Goal: Task Accomplishment & Management: Use online tool/utility

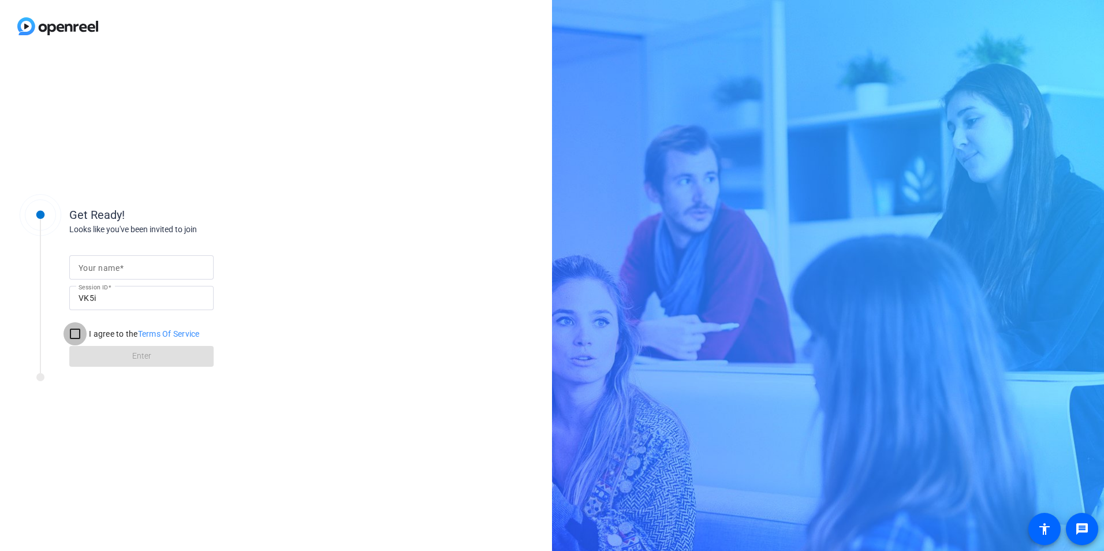
click at [76, 334] on input "I agree to the Terms Of Service" at bounding box center [75, 333] width 23 height 23
checkbox input "true"
click at [131, 265] on input "Your name" at bounding box center [142, 267] width 126 height 14
type input "[PERSON_NAME]"
click at [143, 354] on span "Enter" at bounding box center [141, 356] width 19 height 12
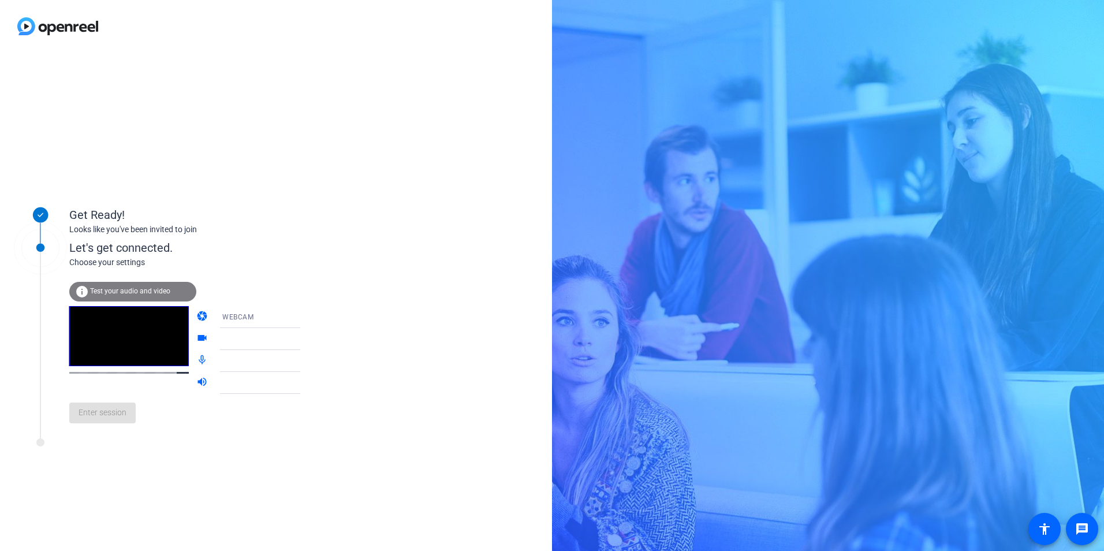
click at [140, 286] on div "info Test your audio and video" at bounding box center [132, 292] width 127 height 20
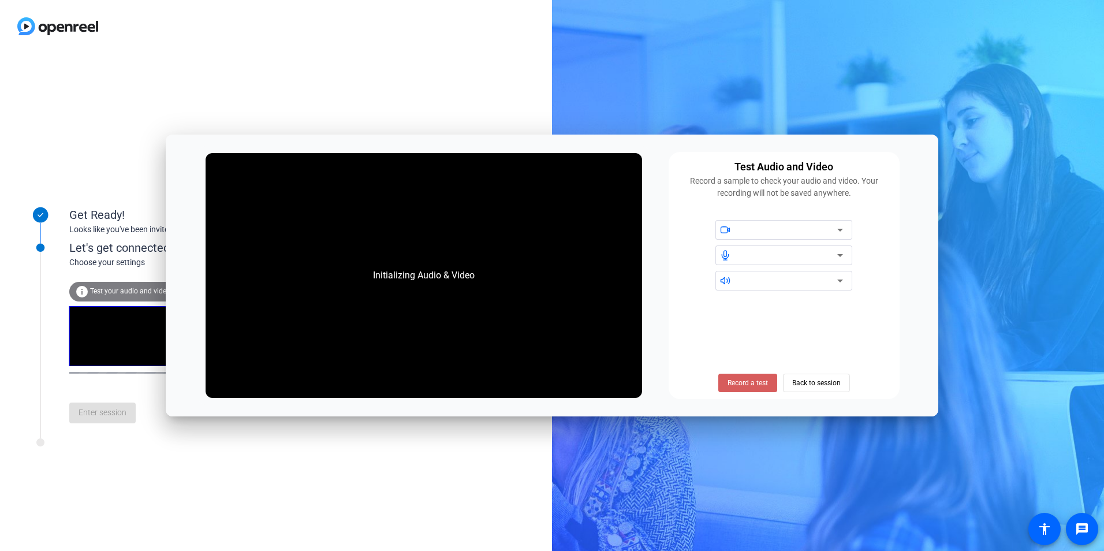
click at [753, 379] on span "Record a test" at bounding box center [748, 383] width 40 height 10
click at [746, 373] on span at bounding box center [747, 383] width 71 height 28
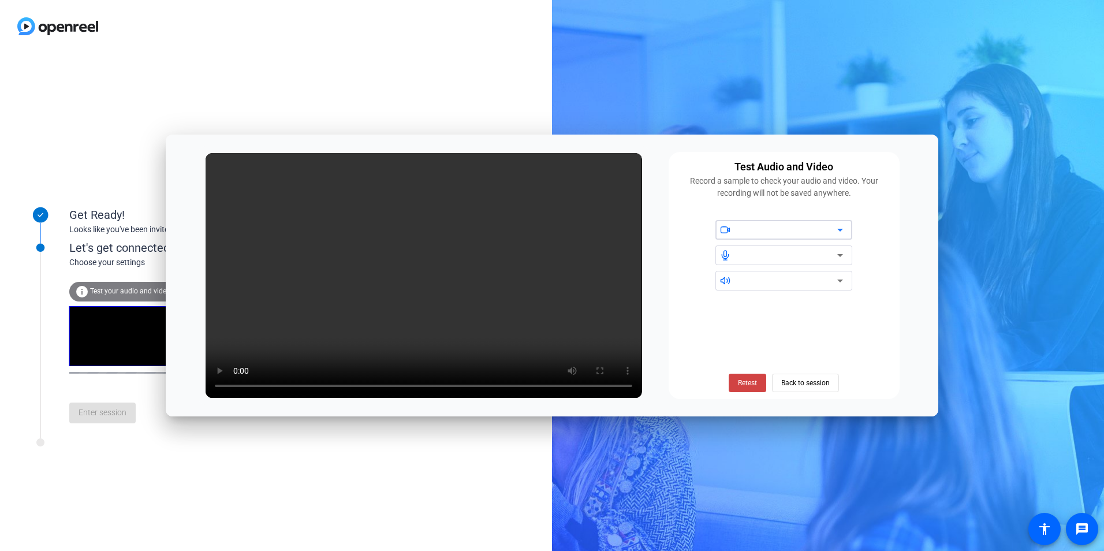
click at [765, 237] on div at bounding box center [788, 230] width 98 height 14
click at [797, 383] on span "Back to session" at bounding box center [805, 383] width 49 height 22
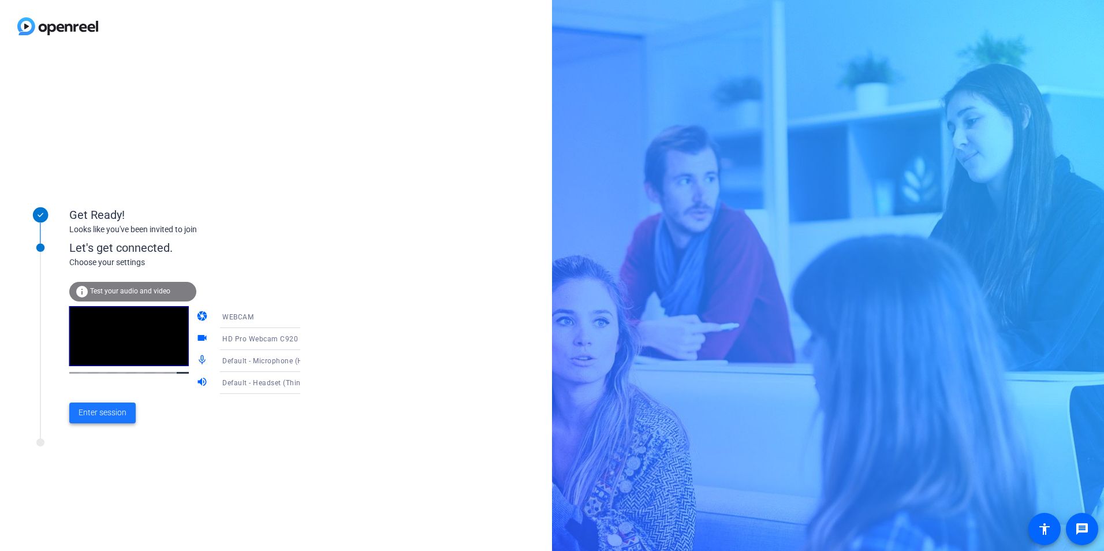
click at [107, 420] on span at bounding box center [102, 413] width 66 height 28
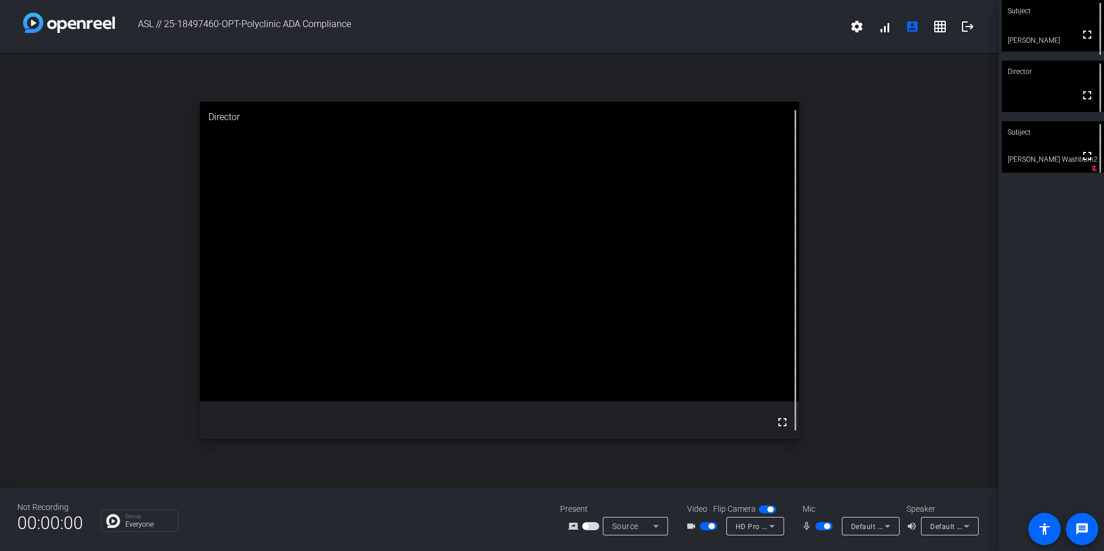
drag, startPoint x: 827, startPoint y: 523, endPoint x: 811, endPoint y: 524, distance: 15.6
click at [811, 524] on div "mic_none" at bounding box center [822, 526] width 40 height 14
drag, startPoint x: 828, startPoint y: 527, endPoint x: 816, endPoint y: 526, distance: 12.2
click at [816, 526] on button "button" at bounding box center [824, 526] width 17 height 8
click at [1079, 526] on mat-icon "message" at bounding box center [1082, 529] width 14 height 14
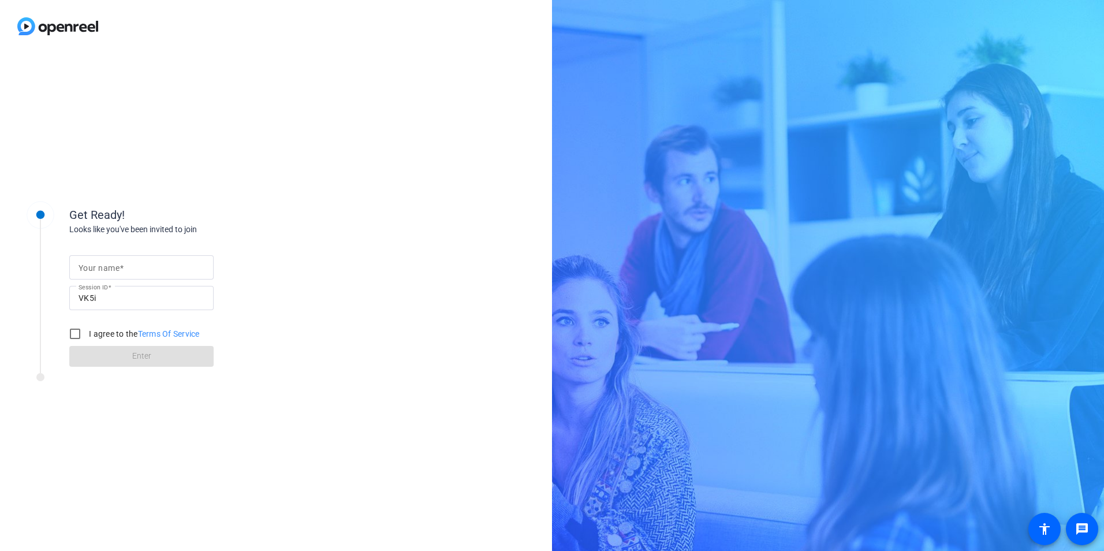
click at [180, 271] on input "Your name" at bounding box center [142, 267] width 126 height 14
type input "[PERSON_NAME]"
click at [74, 333] on input "I agree to the Terms Of Service" at bounding box center [75, 333] width 23 height 23
checkbox input "true"
click at [138, 356] on span "Enter" at bounding box center [141, 356] width 19 height 12
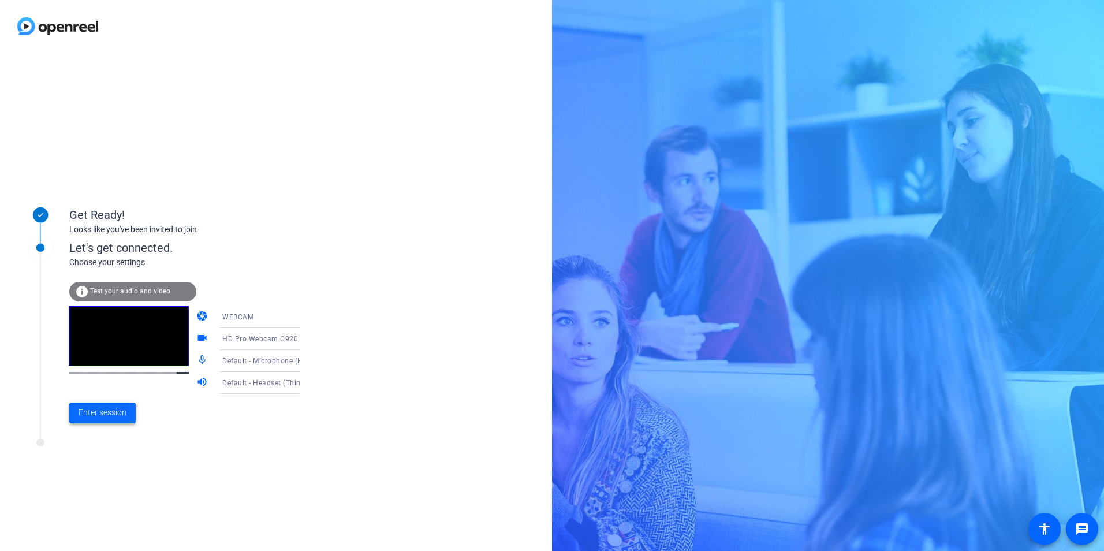
click at [105, 411] on span "Enter session" at bounding box center [103, 413] width 48 height 12
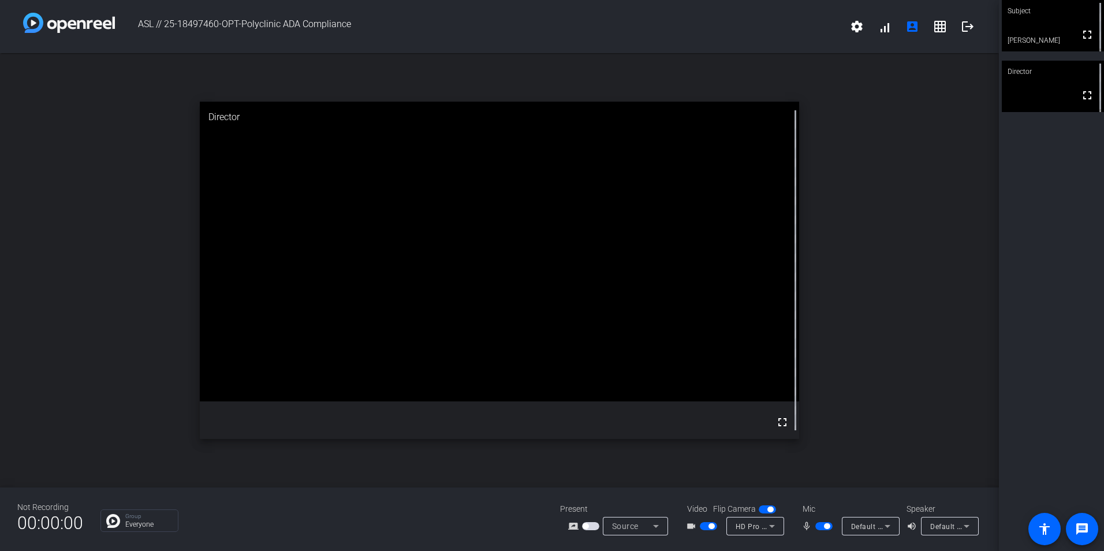
drag, startPoint x: 828, startPoint y: 526, endPoint x: 809, endPoint y: 526, distance: 19.1
click at [809, 526] on div "mic_none" at bounding box center [822, 526] width 40 height 14
drag, startPoint x: 829, startPoint y: 525, endPoint x: 809, endPoint y: 527, distance: 20.9
click at [809, 527] on div "mic_none" at bounding box center [822, 526] width 40 height 14
drag, startPoint x: 828, startPoint y: 523, endPoint x: 810, endPoint y: 523, distance: 17.9
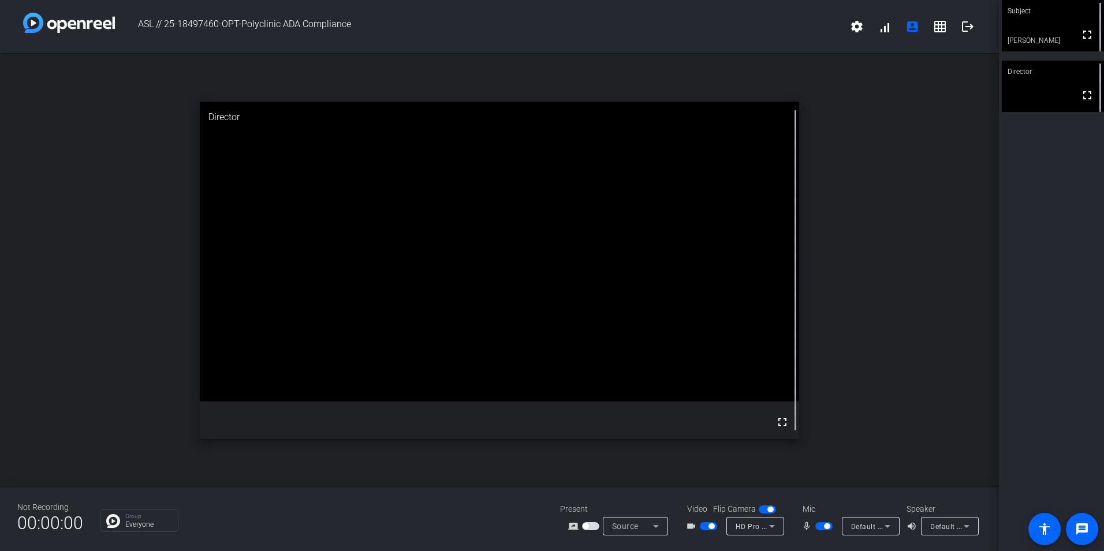
click at [810, 523] on div "mic_none" at bounding box center [822, 526] width 40 height 14
click at [805, 524] on mat-icon "mic_none" at bounding box center [809, 526] width 14 height 14
drag, startPoint x: 831, startPoint y: 526, endPoint x: 814, endPoint y: 524, distance: 16.3
click at [814, 524] on div "mic_none" at bounding box center [822, 526] width 40 height 14
click at [911, 526] on mat-icon "volume_up" at bounding box center [914, 526] width 14 height 14
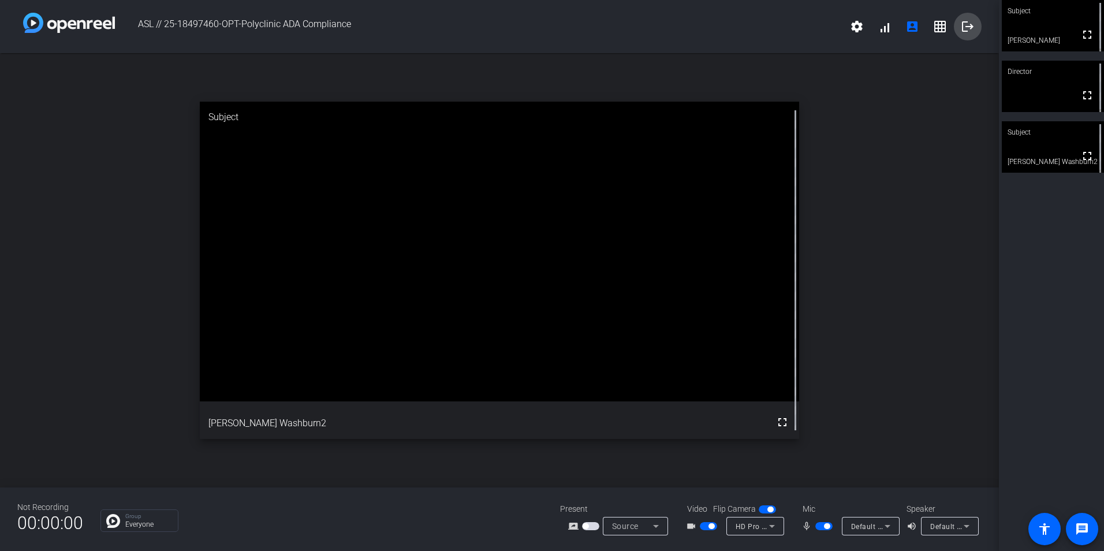
click at [967, 24] on mat-icon "logout" at bounding box center [968, 27] width 14 height 14
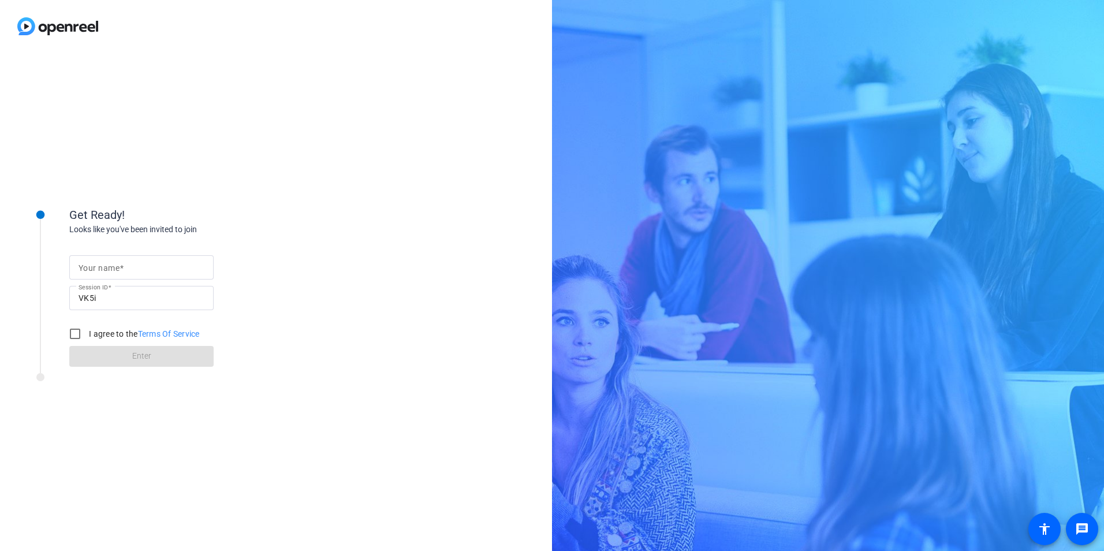
click at [114, 270] on mat-label "Your name" at bounding box center [99, 267] width 41 height 9
click at [114, 270] on input "Your name" at bounding box center [142, 267] width 126 height 14
click at [111, 267] on input "Your name" at bounding box center [142, 267] width 126 height 14
type input "[PERSON_NAME]"
click at [72, 335] on input "I agree to the Terms Of Service" at bounding box center [75, 333] width 23 height 23
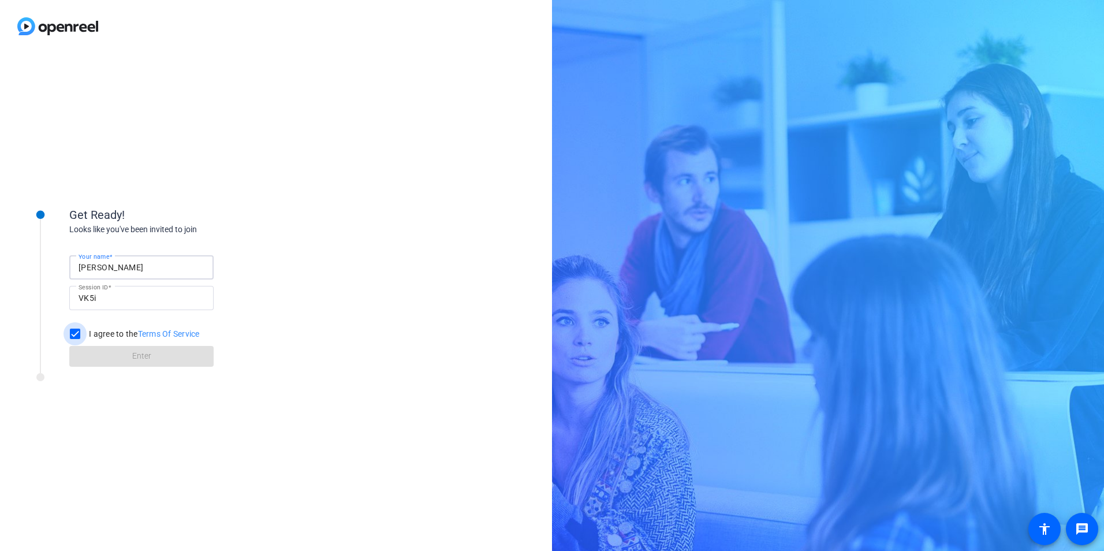
checkbox input "true"
click at [133, 357] on span "Enter" at bounding box center [141, 356] width 19 height 12
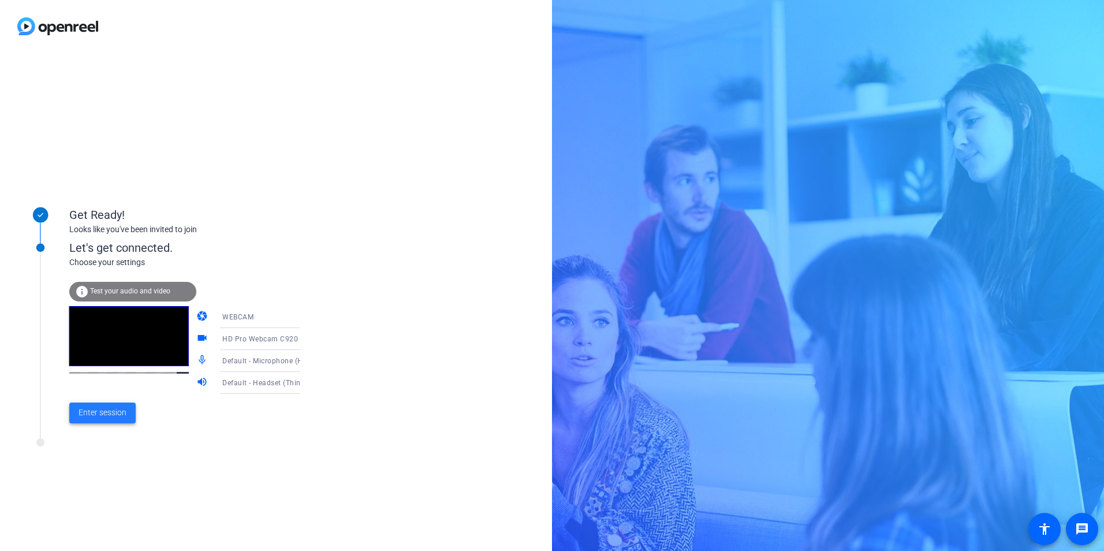
click at [98, 407] on span "Enter session" at bounding box center [103, 413] width 48 height 12
